Goal: Transaction & Acquisition: Purchase product/service

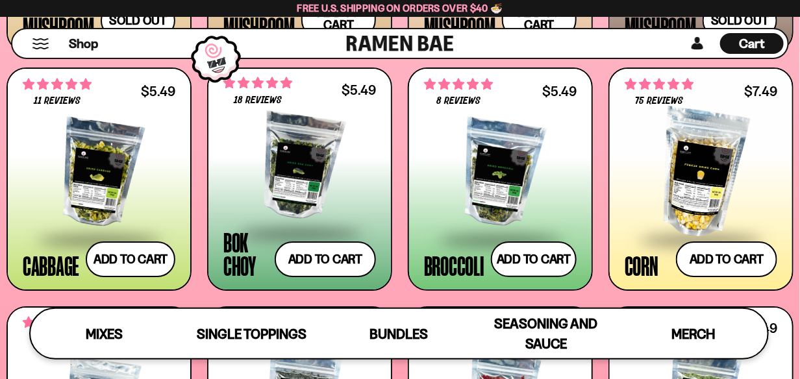
scroll to position [1688, 0]
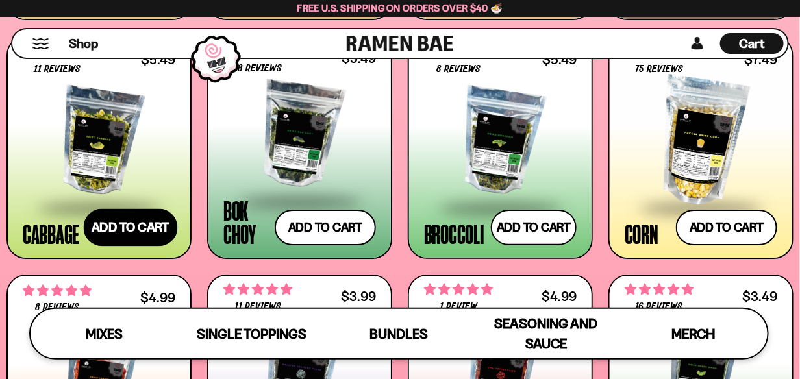
click at [122, 223] on button "Add to cart Add ― Regular price $5.49 Regular price Sale price $5.49 Unit price…" at bounding box center [131, 227] width 94 height 38
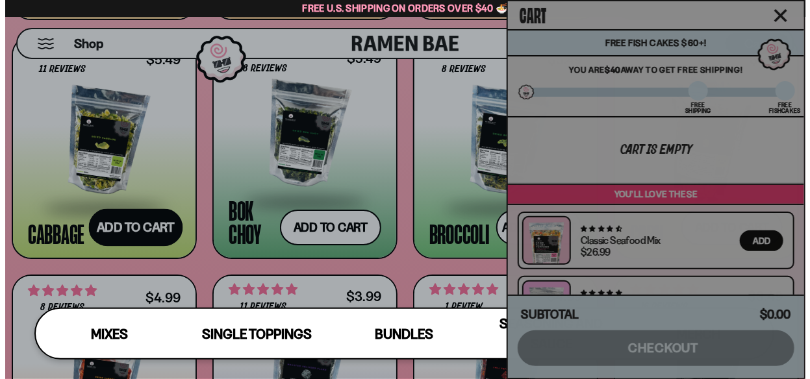
scroll to position [1701, 0]
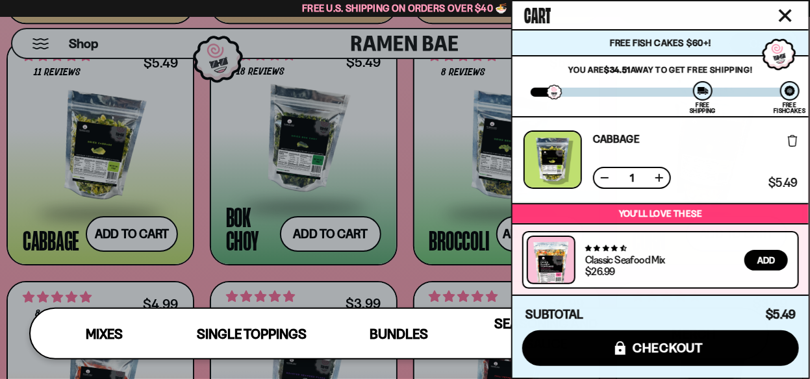
click at [322, 233] on div at bounding box center [405, 189] width 810 height 379
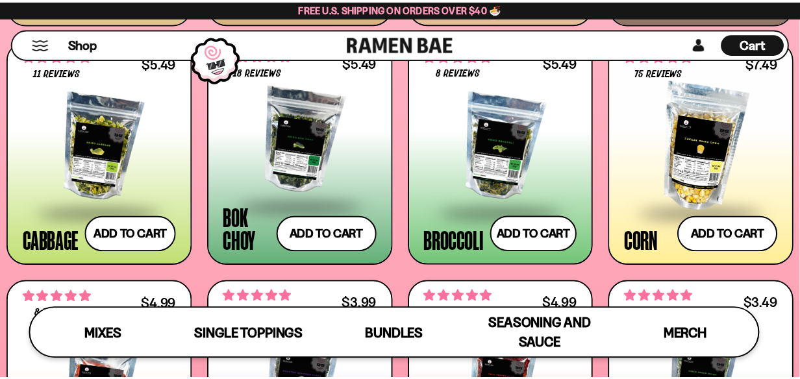
scroll to position [1688, 0]
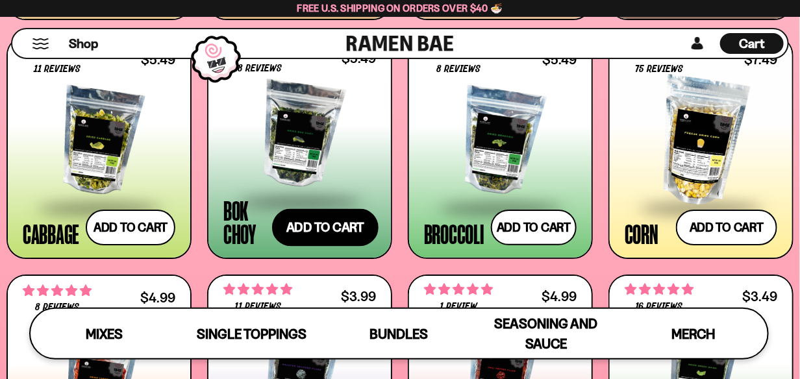
click at [343, 233] on button "Add to cart Add ― Regular price $5.49 Regular price Sale price $5.49 Unit price…" at bounding box center [325, 227] width 106 height 38
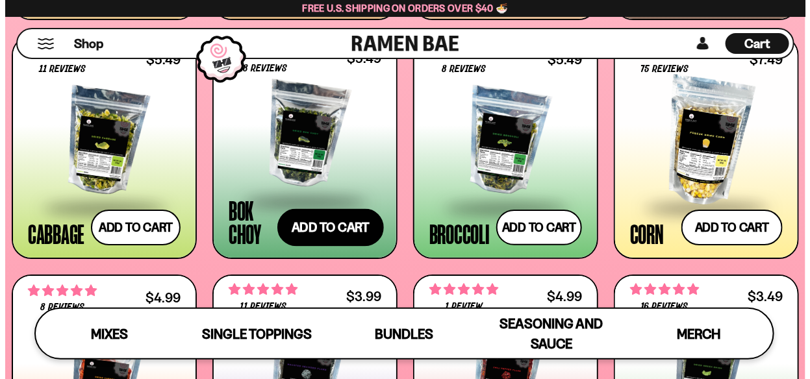
scroll to position [1701, 0]
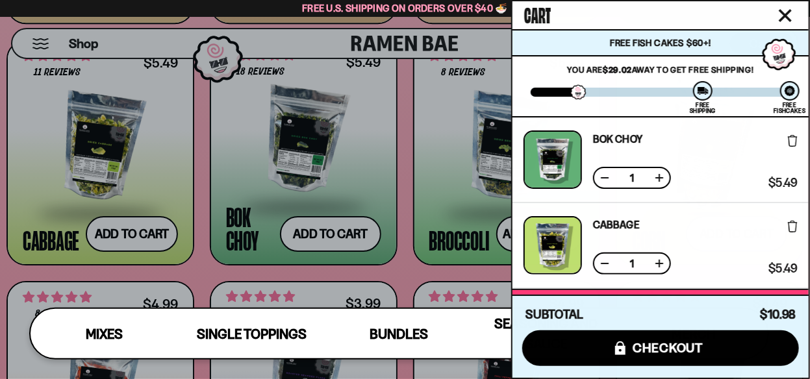
click at [786, 12] on icon "Close cart" at bounding box center [784, 15] width 13 height 13
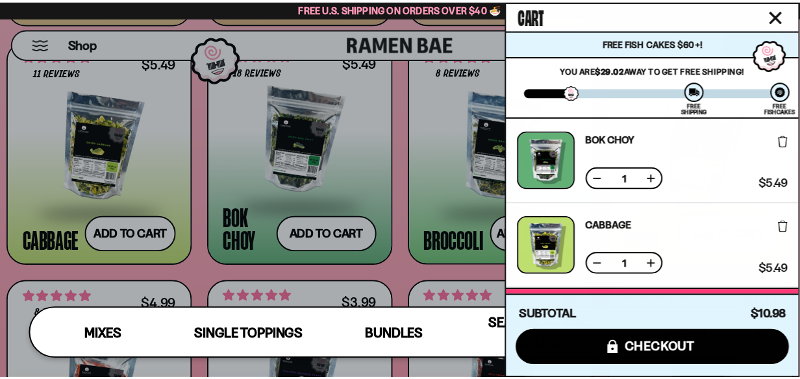
scroll to position [1688, 0]
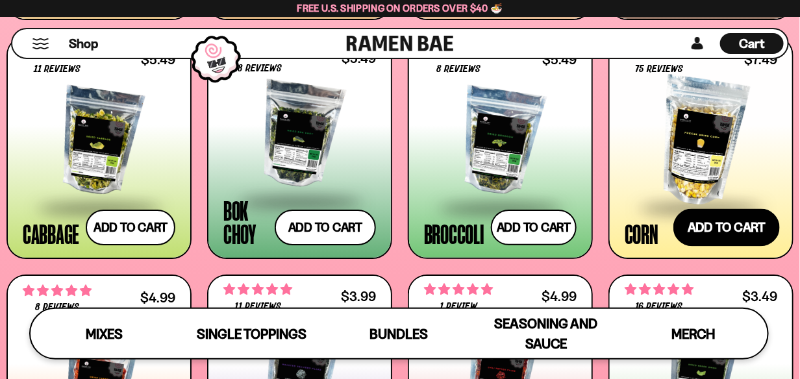
click at [730, 216] on button "Add to cart Add ― Regular price $7.49 Regular price Sale price $7.49 Unit price…" at bounding box center [726, 227] width 106 height 38
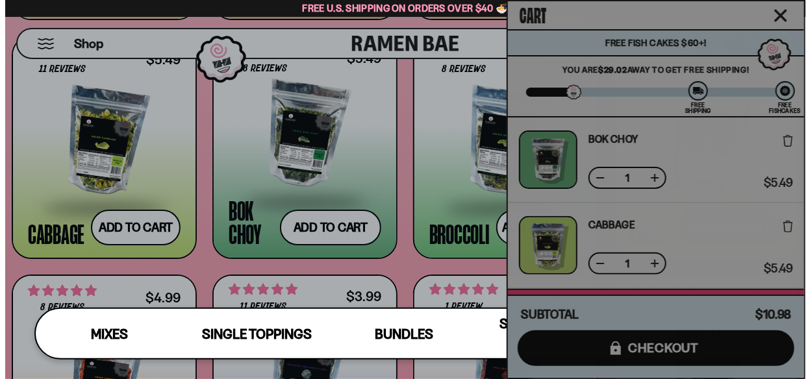
scroll to position [1701, 0]
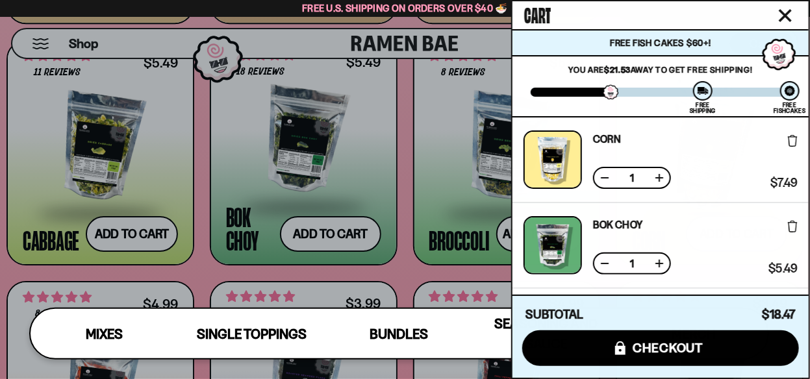
click at [786, 11] on icon "Close cart" at bounding box center [784, 15] width 13 height 13
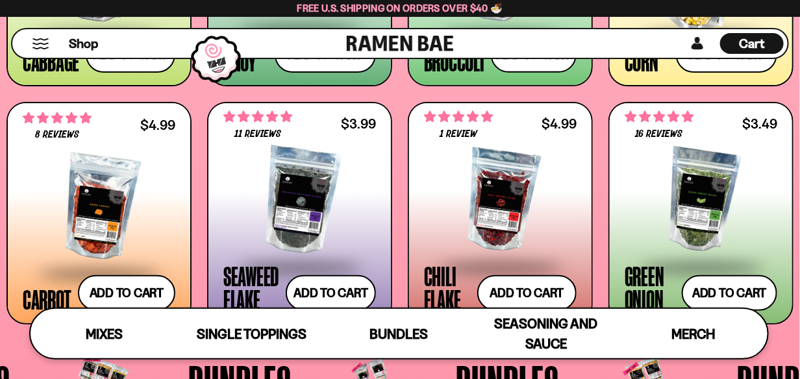
scroll to position [1948, 0]
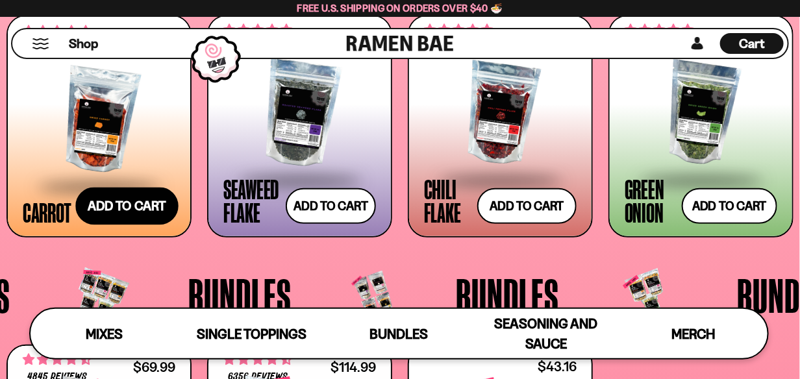
click at [145, 208] on button "Add to cart Add ― Regular price $4.99 Regular price Sale price $4.99 Unit price…" at bounding box center [126, 206] width 103 height 38
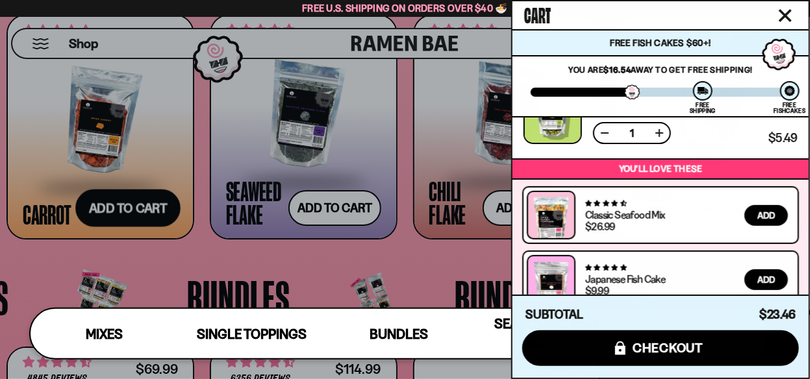
scroll to position [388, 0]
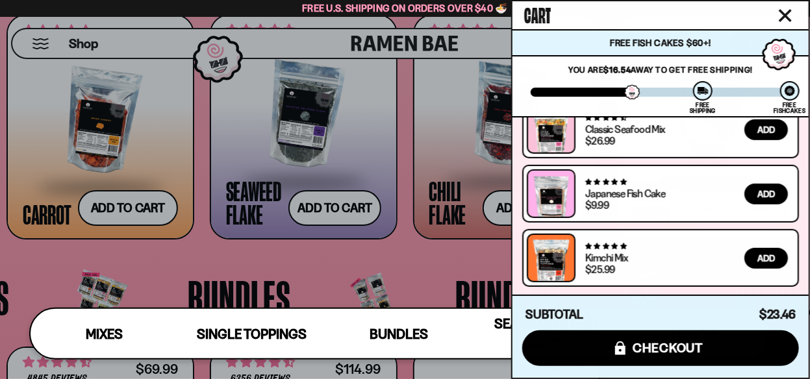
click at [786, 10] on icon "Close cart" at bounding box center [784, 15] width 13 height 13
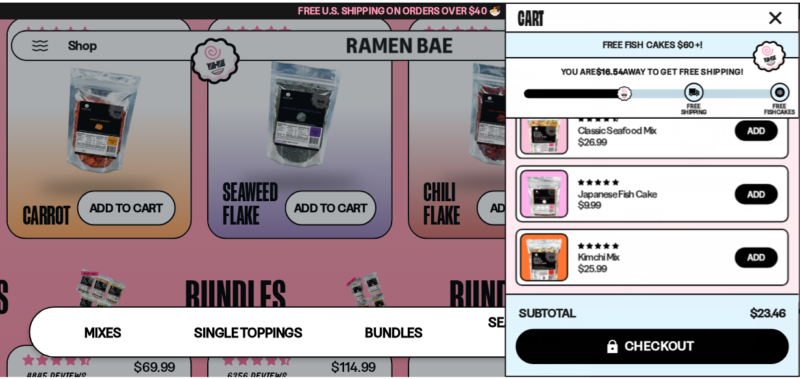
scroll to position [1949, 0]
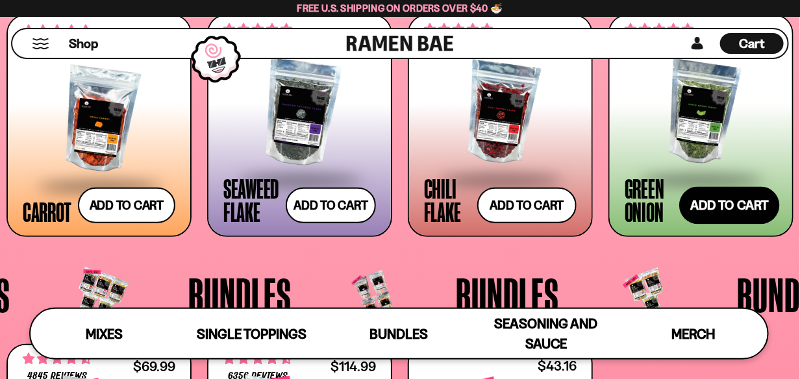
click at [741, 207] on button "Add to cart Add ― Regular price $3.49 Regular price Sale price $3.49 Unit price…" at bounding box center [729, 205] width 101 height 38
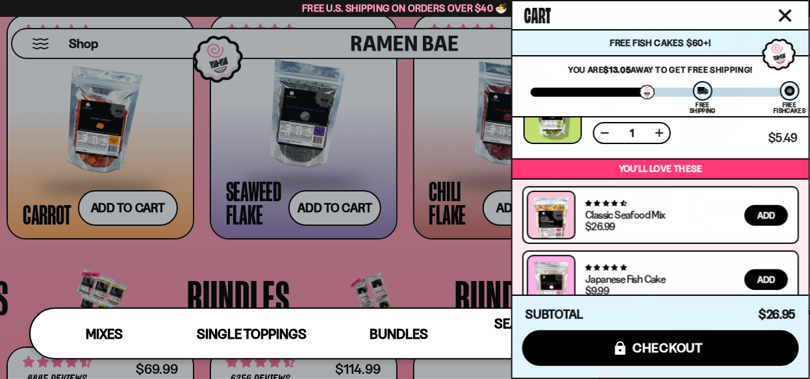
scroll to position [473, 0]
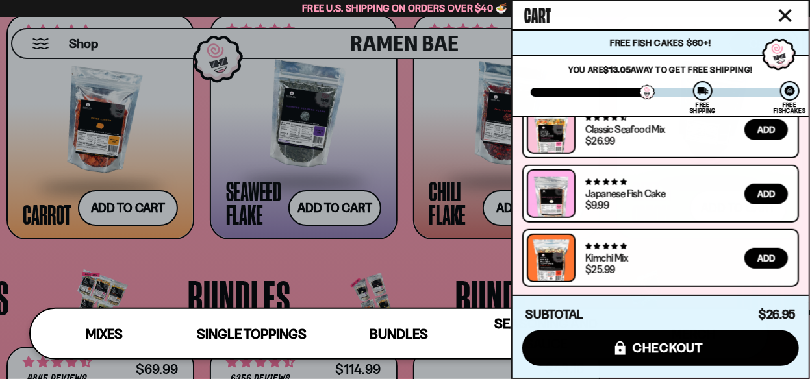
click at [786, 12] on icon "Close cart" at bounding box center [784, 15] width 13 height 13
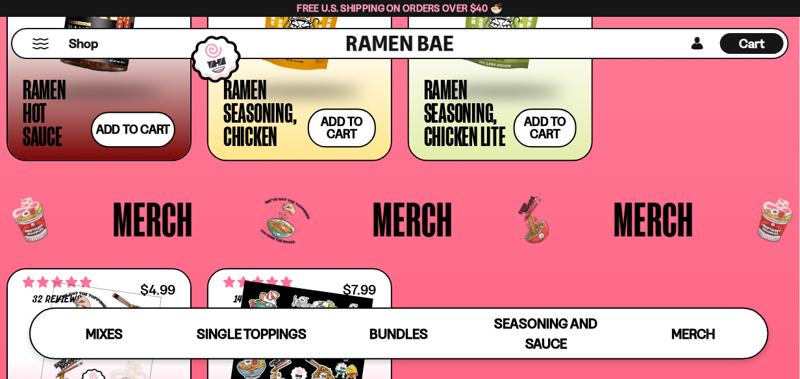
scroll to position [2728, 0]
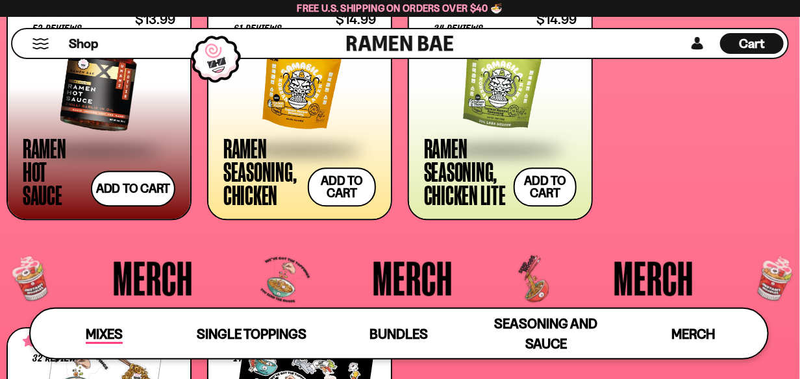
click at [98, 334] on span "Mixes" at bounding box center [104, 335] width 37 height 18
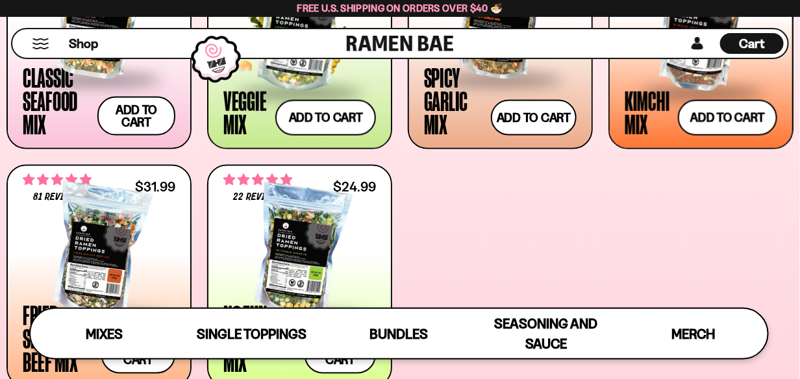
scroll to position [703, 0]
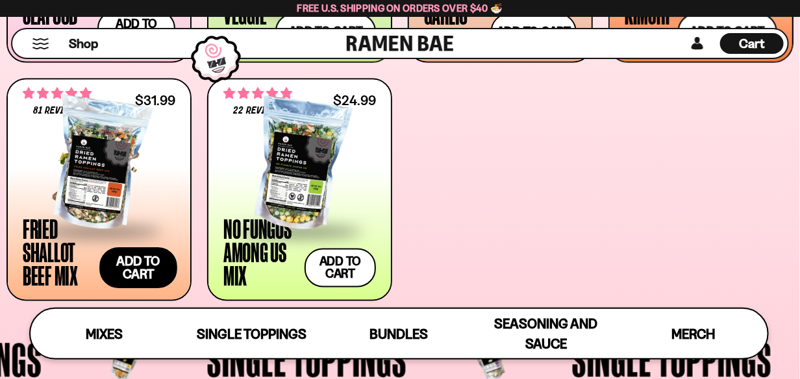
click at [140, 260] on button "Add to cart Add ― Regular price $31.99 Regular price Sale price $31.99 Unit pri…" at bounding box center [138, 268] width 78 height 41
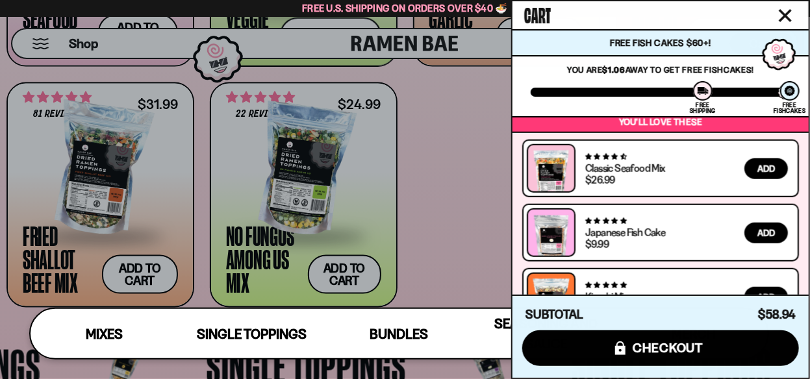
scroll to position [0, 0]
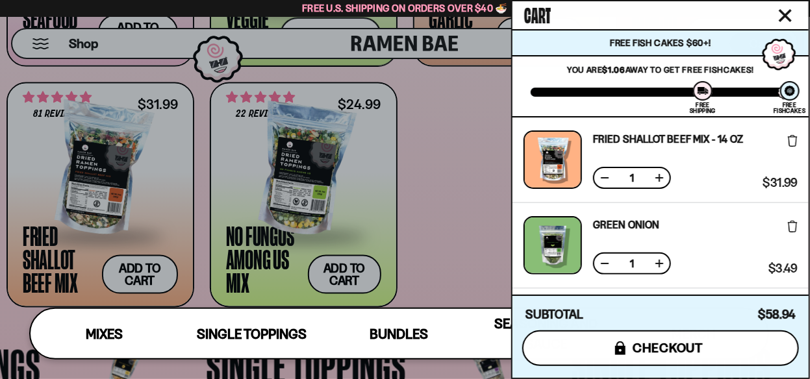
click at [672, 346] on span "checkout" at bounding box center [667, 348] width 71 height 14
